Goal: Navigation & Orientation: Find specific page/section

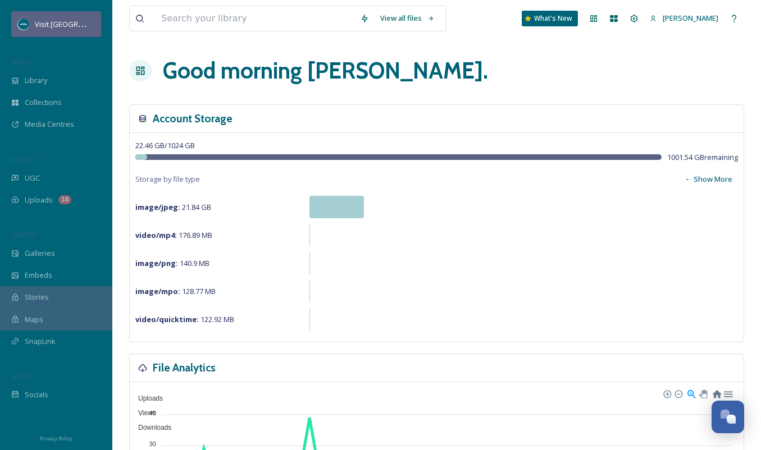
click at [83, 24] on span "Visit [GEOGRAPHIC_DATA][US_STATE]" at bounding box center [97, 24] width 125 height 11
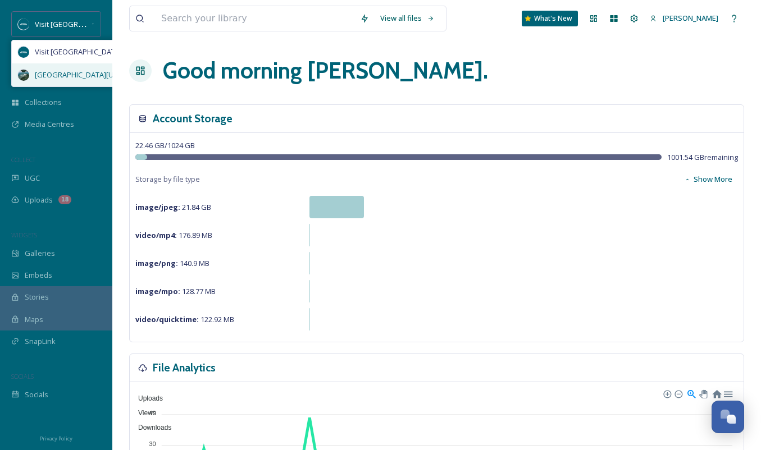
click at [78, 71] on span "[GEOGRAPHIC_DATA][US_STATE]" at bounding box center [89, 75] width 109 height 11
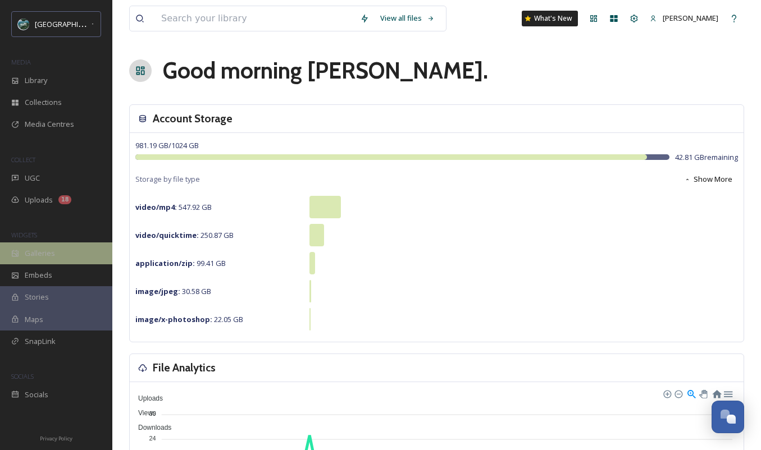
click at [58, 249] on div "Galleries" at bounding box center [56, 254] width 112 height 22
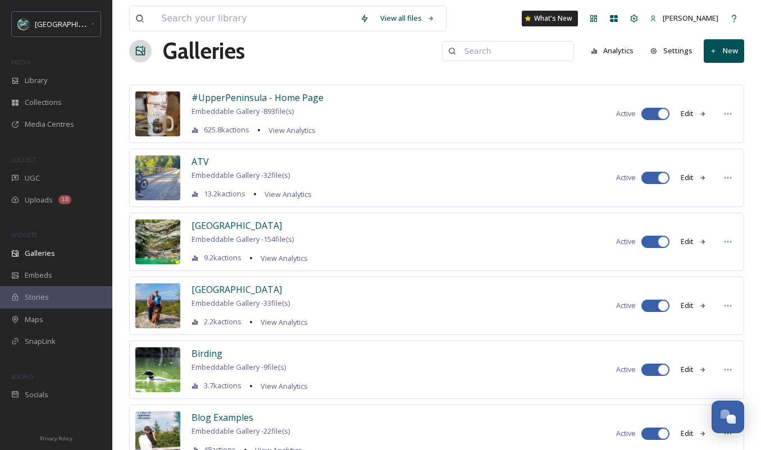
scroll to position [20, 0]
click at [699, 115] on icon at bounding box center [702, 113] width 7 height 7
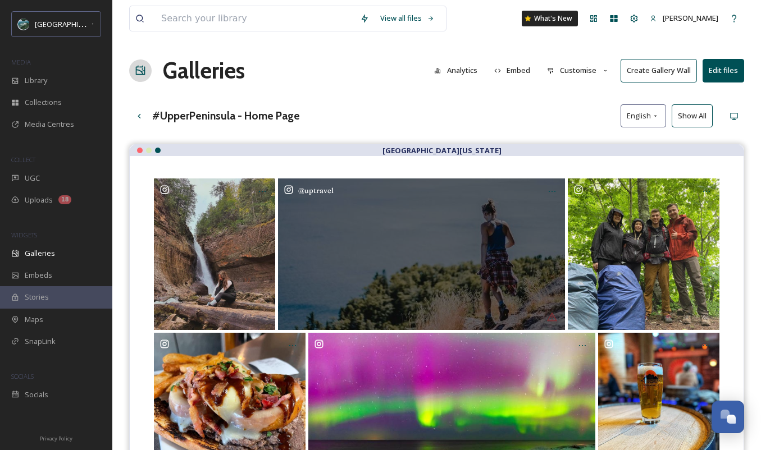
click at [539, 228] on div "@ uptravel" at bounding box center [421, 255] width 287 height 152
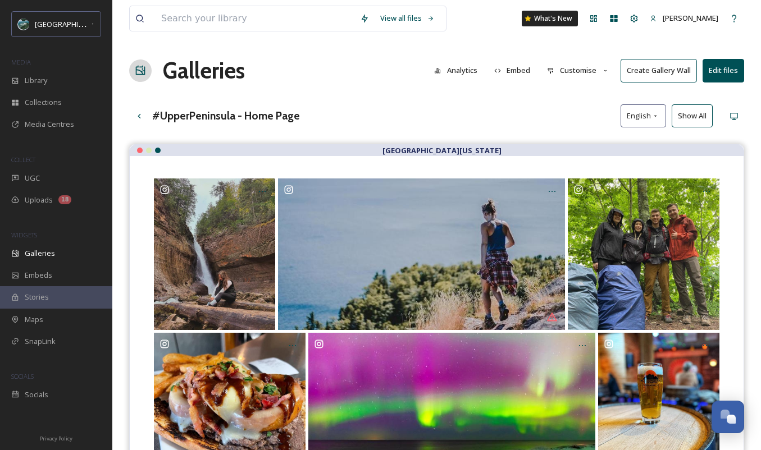
click at [595, 77] on button "Customise" at bounding box center [578, 71] width 74 height 22
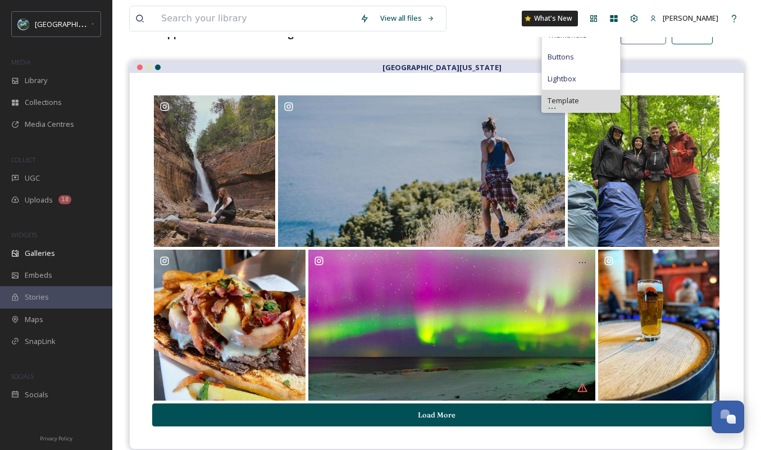
scroll to position [58, 0]
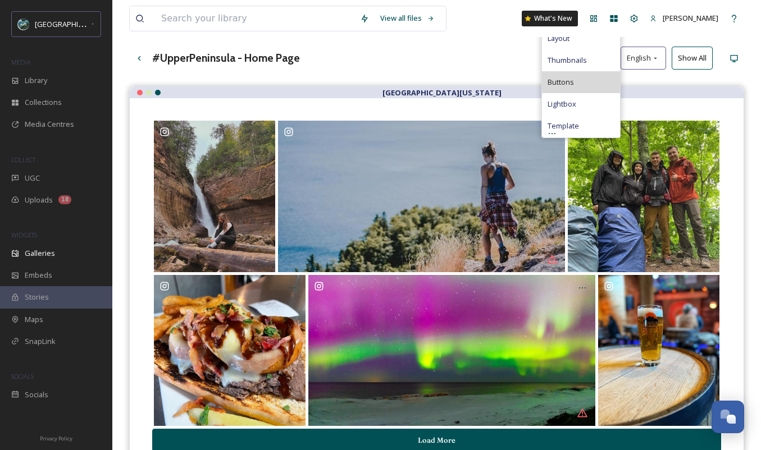
click at [571, 81] on span "Buttons" at bounding box center [560, 82] width 26 height 11
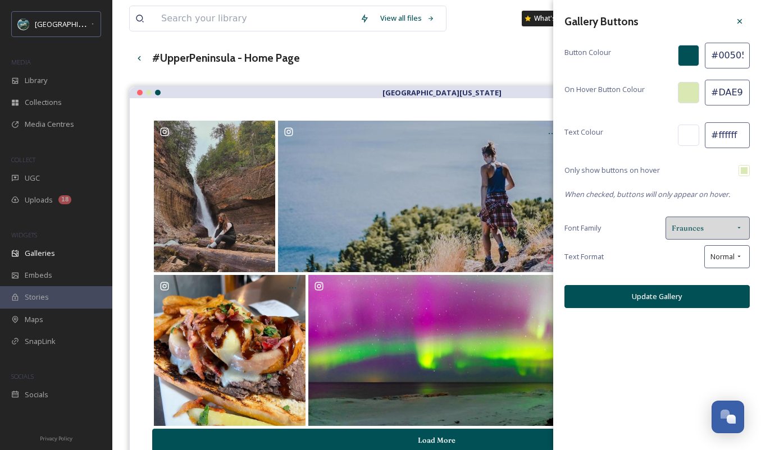
click at [690, 225] on span "Fraunces" at bounding box center [688, 228] width 32 height 11
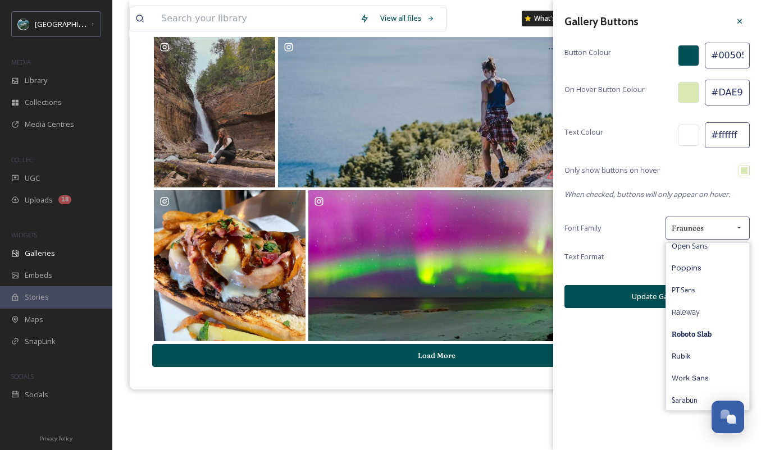
scroll to position [161, 0]
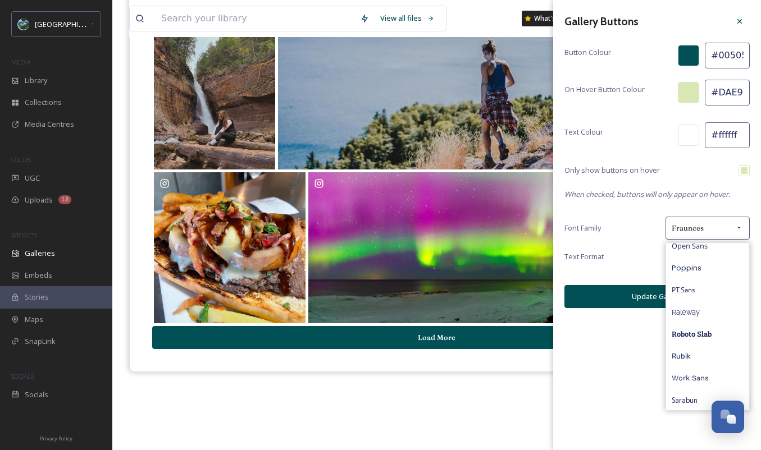
click at [611, 346] on div "Gallery Buttons Button Colour #005055 On Hover Button Colour #DAE9B3 Text Colou…" at bounding box center [657, 225] width 208 height 450
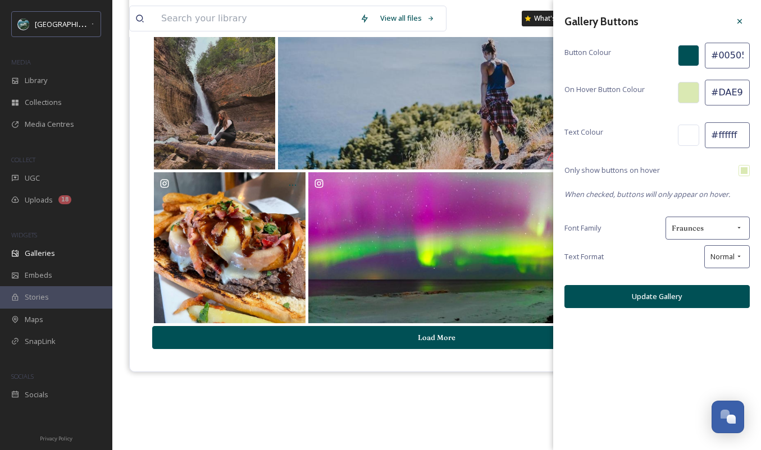
click at [486, 373] on div "[GEOGRAPHIC_DATA][US_STATE] Load More" at bounding box center [436, 209] width 615 height 450
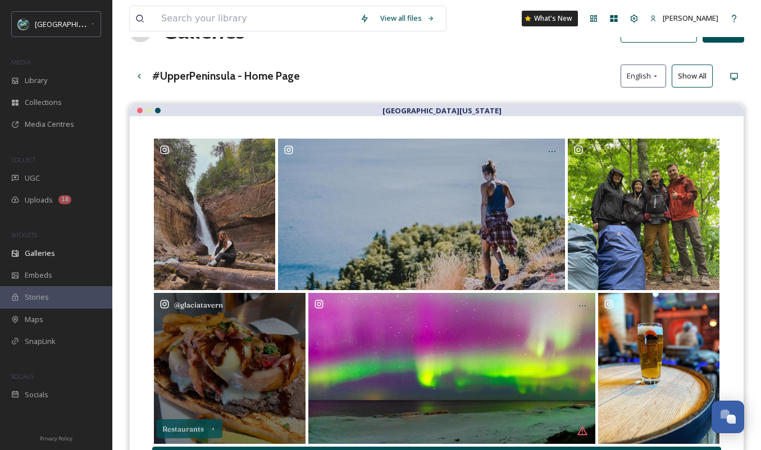
scroll to position [0, 0]
